Goal: Find specific page/section: Find specific page/section

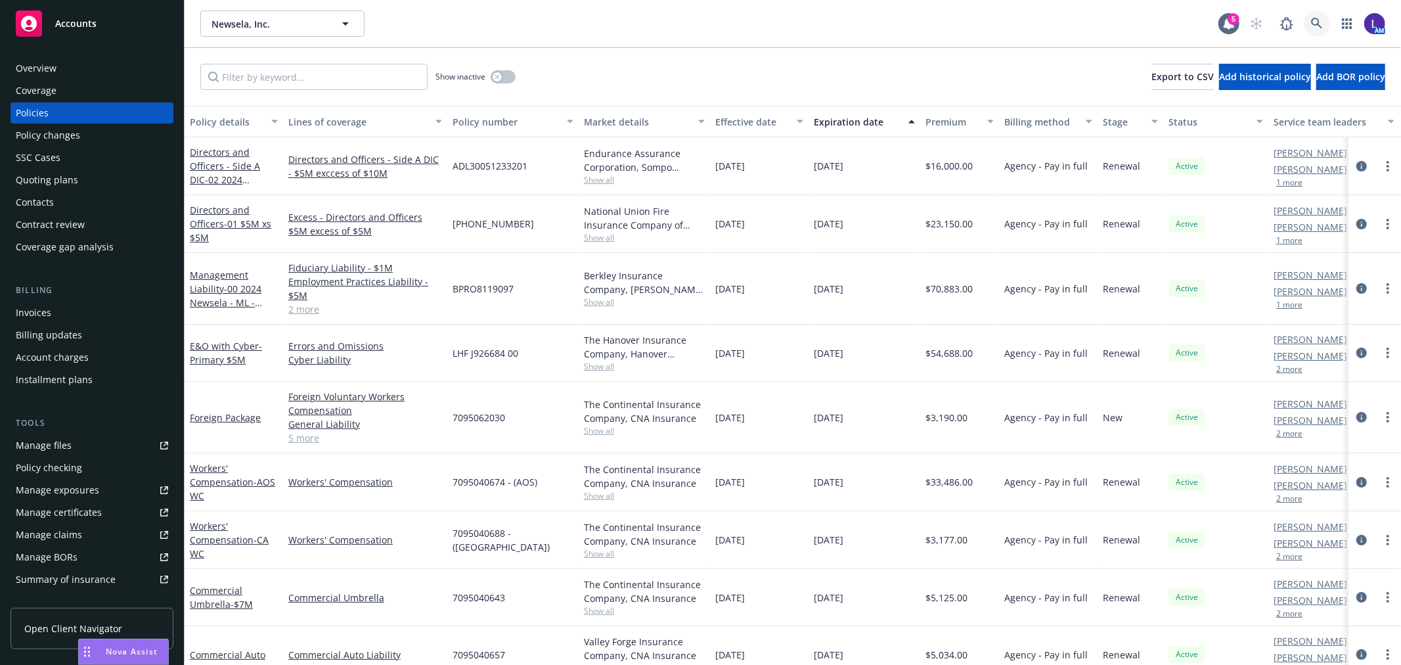
click at [1314, 27] on icon at bounding box center [1317, 24] width 12 height 12
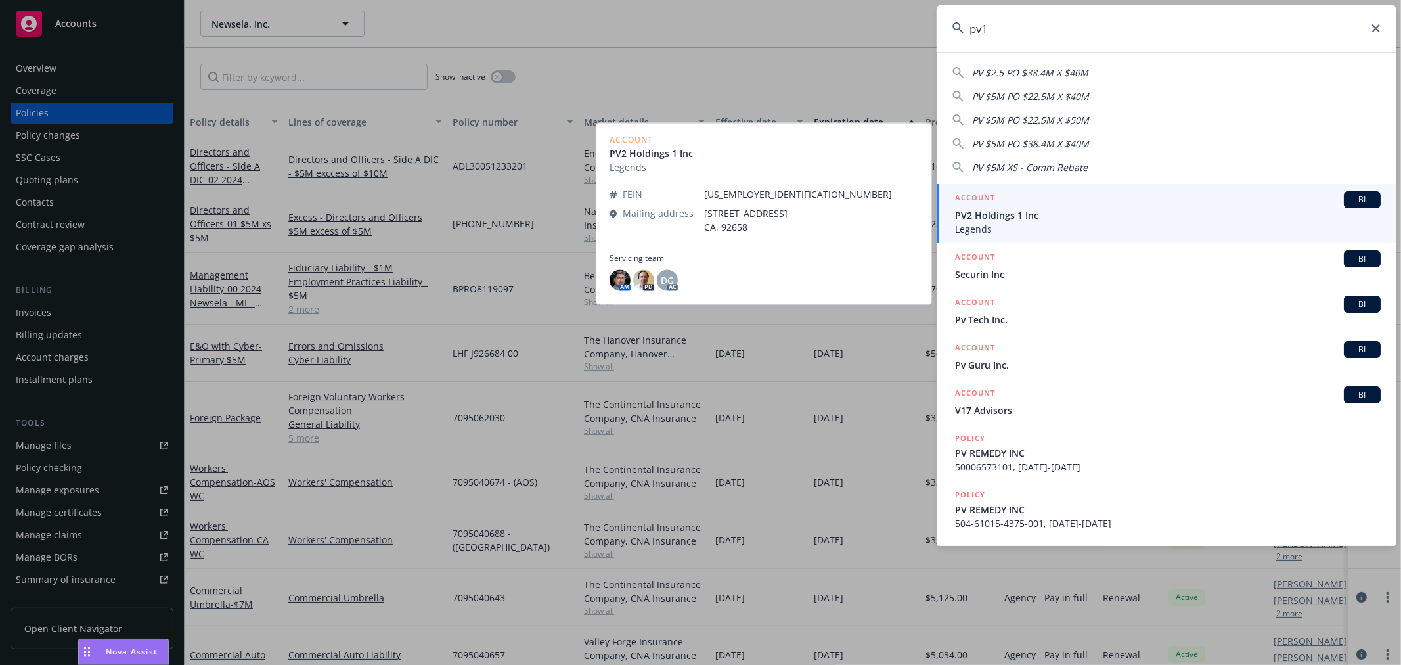
type input "pv1"
click at [1023, 212] on span "PV2 Holdings 1 Inc" at bounding box center [1168, 215] width 426 height 14
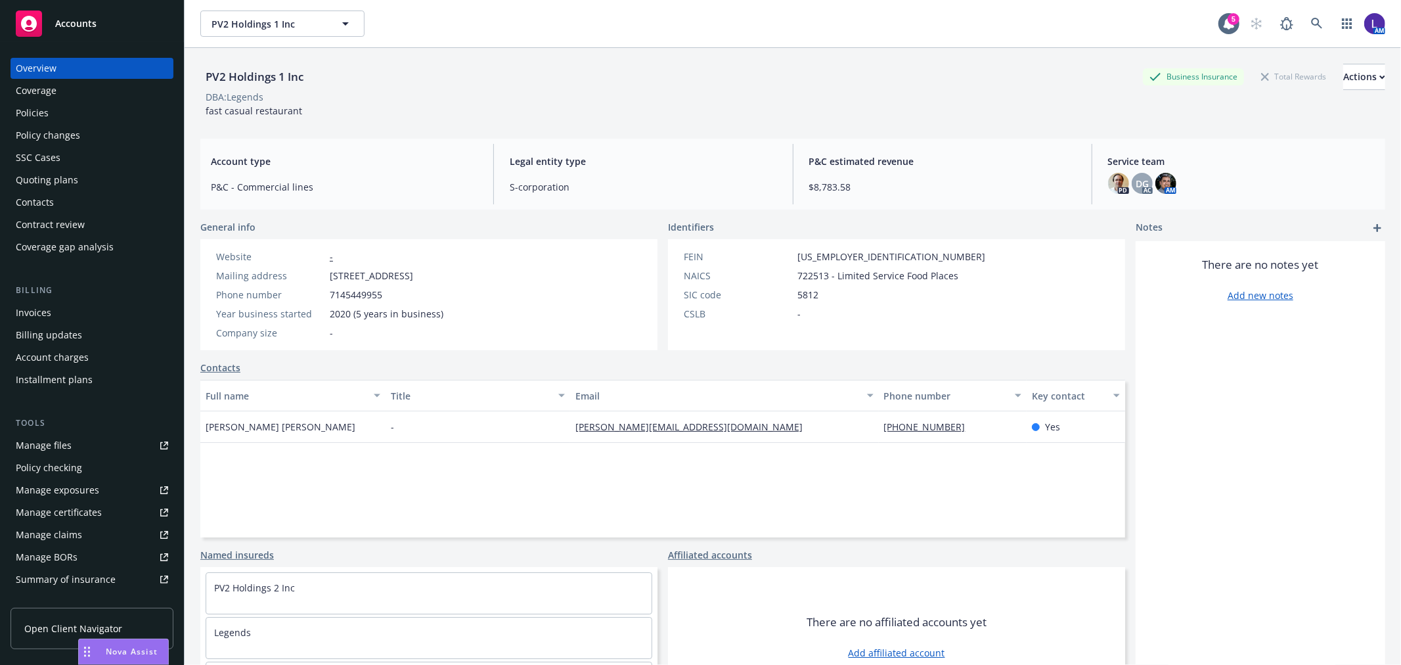
scroll to position [48, 0]
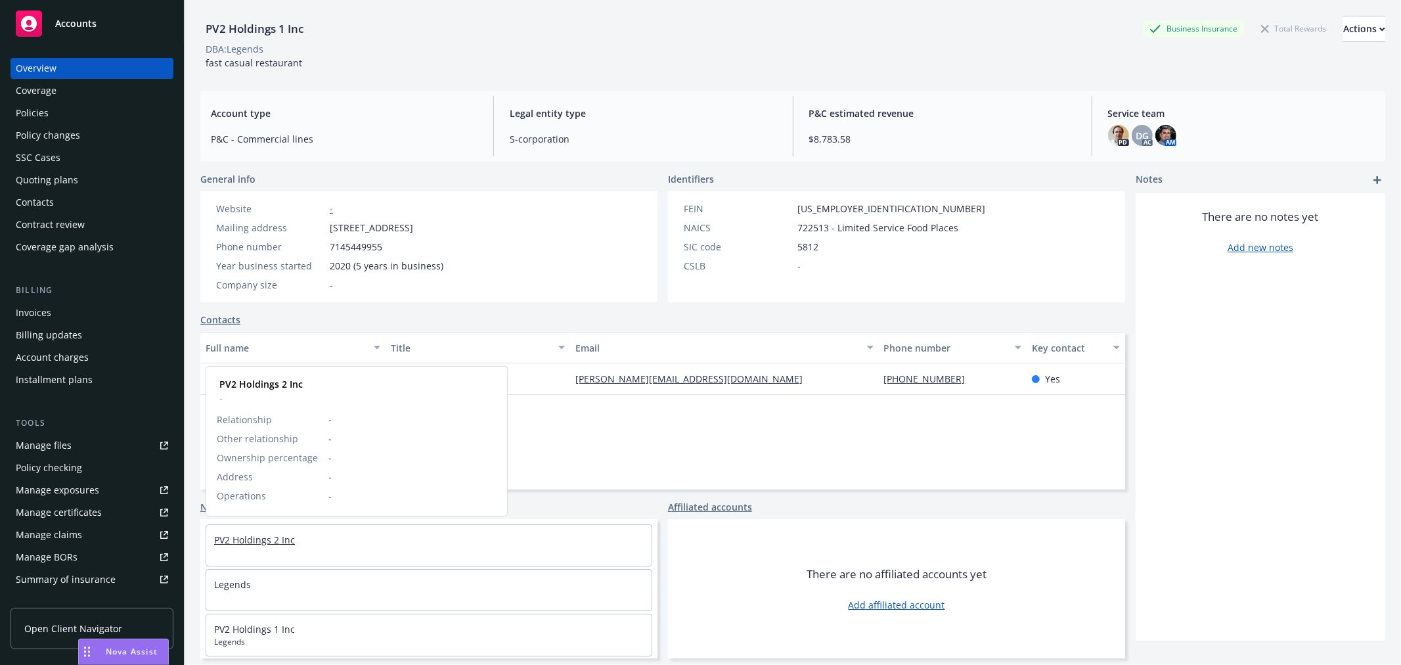
click at [271, 542] on link "PV2 Holdings 2 Inc" at bounding box center [254, 539] width 81 height 12
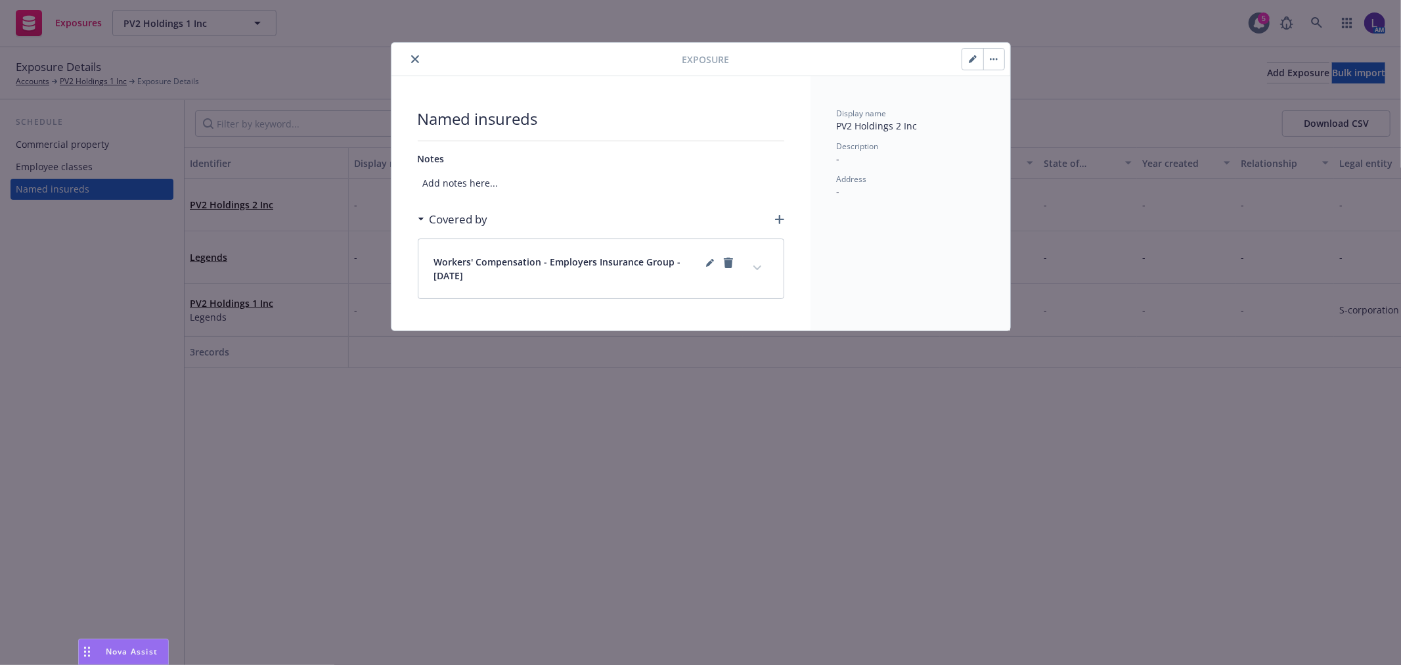
click at [415, 56] on icon "close" at bounding box center [415, 59] width 8 height 8
click at [412, 59] on icon "close" at bounding box center [415, 59] width 8 height 8
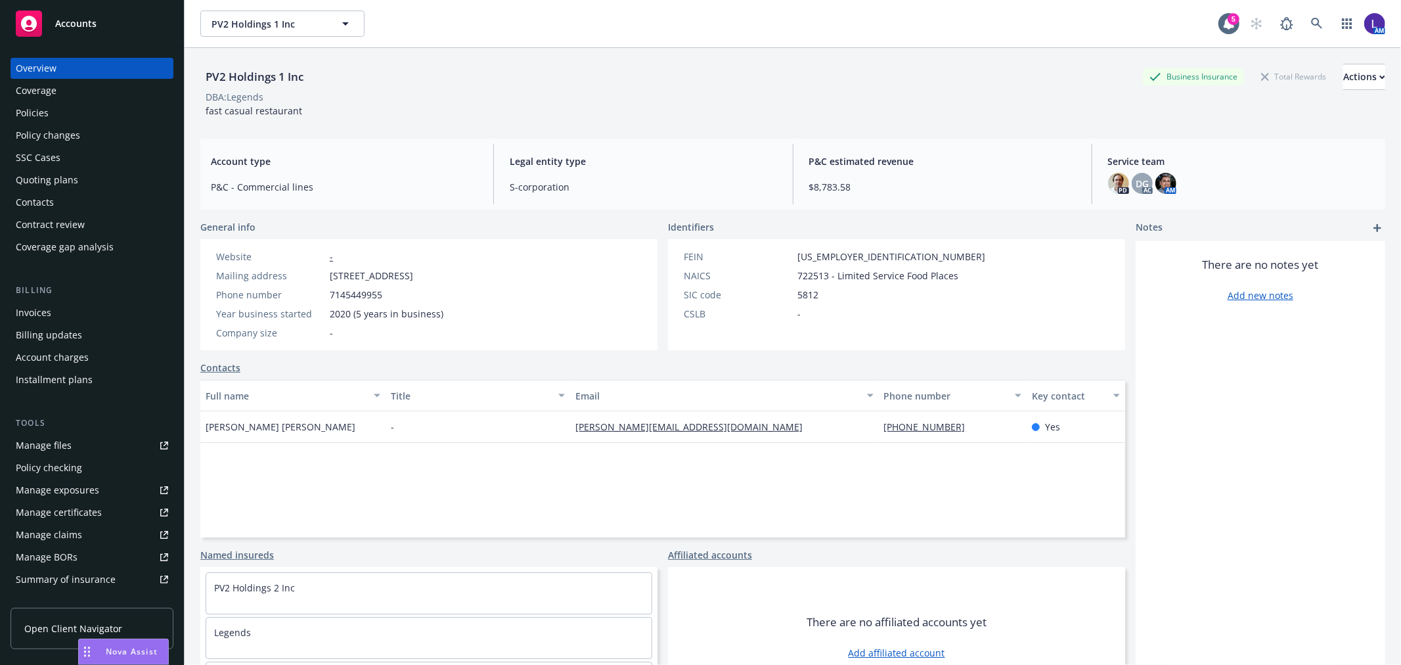
click at [38, 112] on div "Policies" at bounding box center [32, 112] width 33 height 21
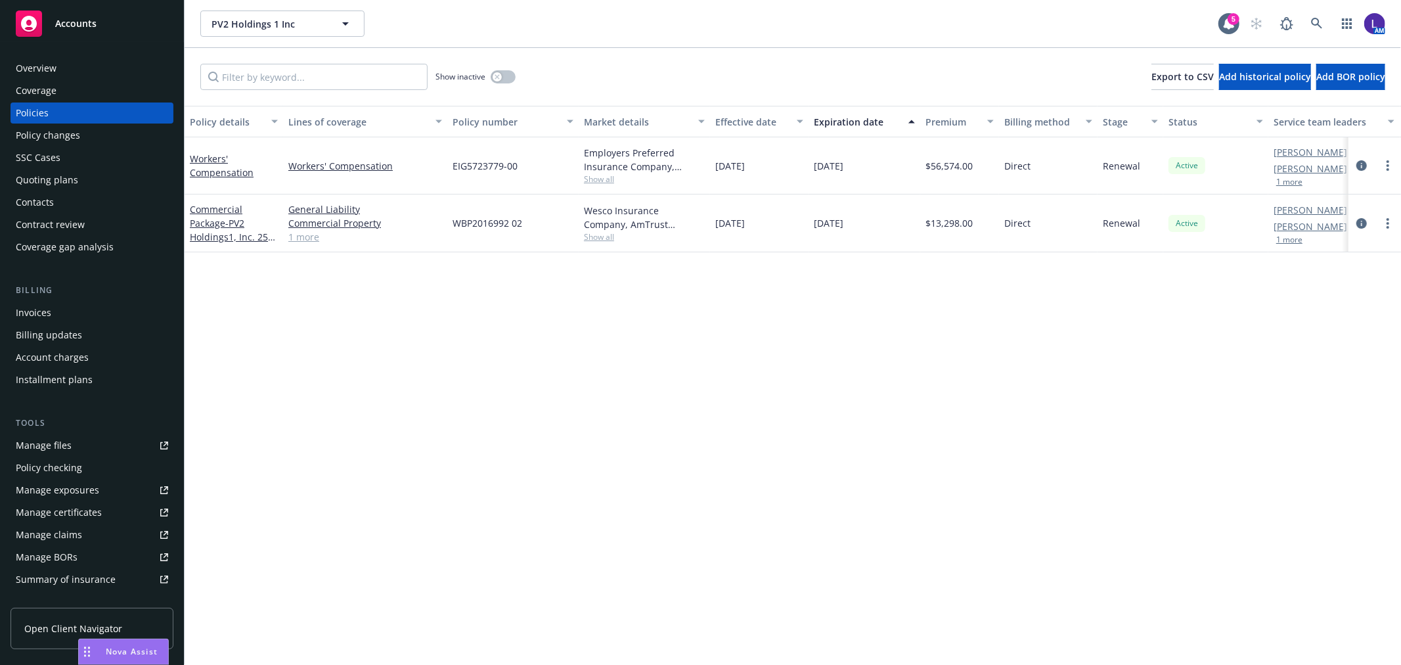
click at [1291, 242] on button "1 more" at bounding box center [1289, 240] width 26 height 8
